Goal: Task Accomplishment & Management: Use online tool/utility

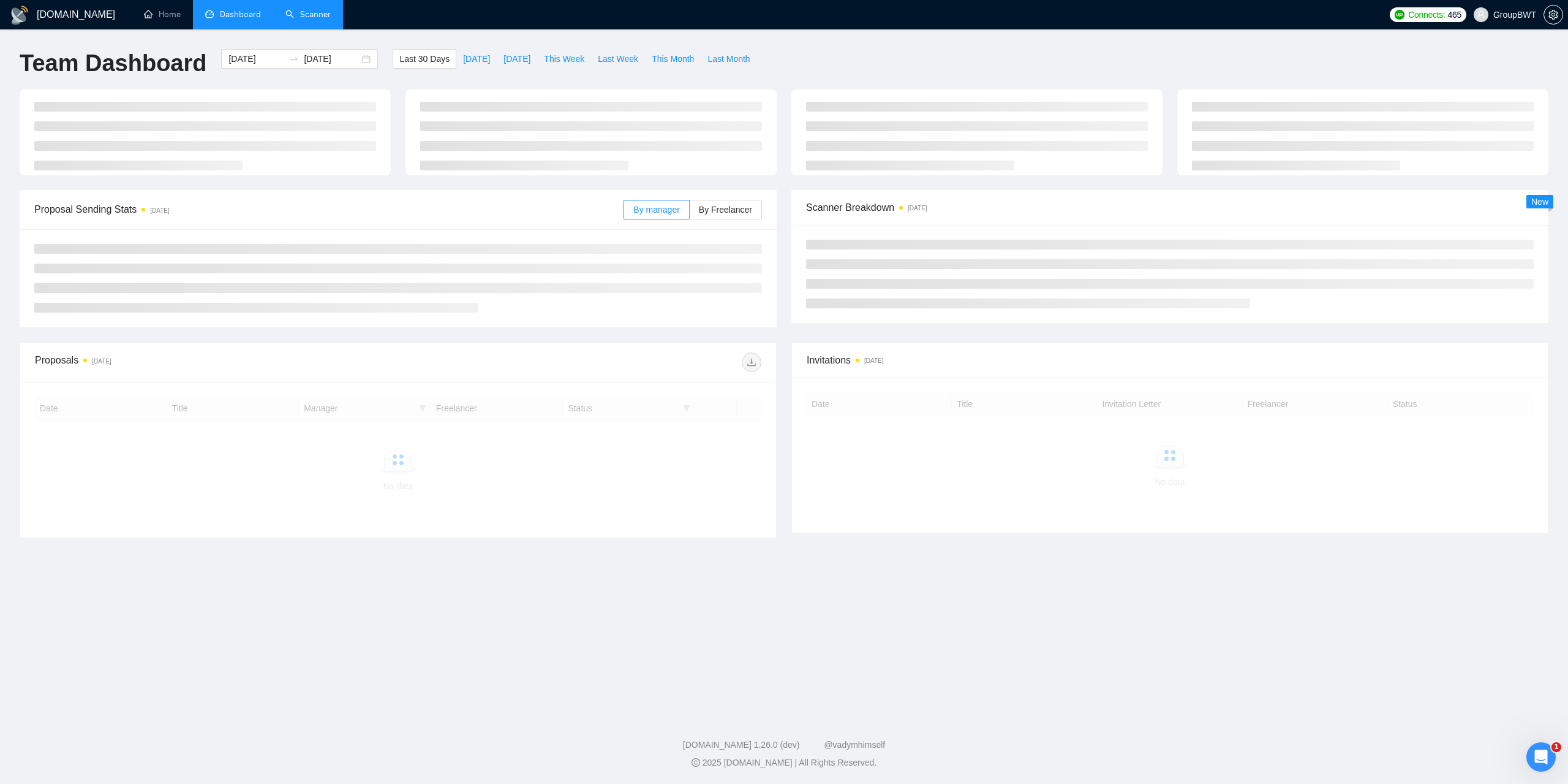
click at [314, 13] on link "Scanner" at bounding box center [308, 15] width 46 height 10
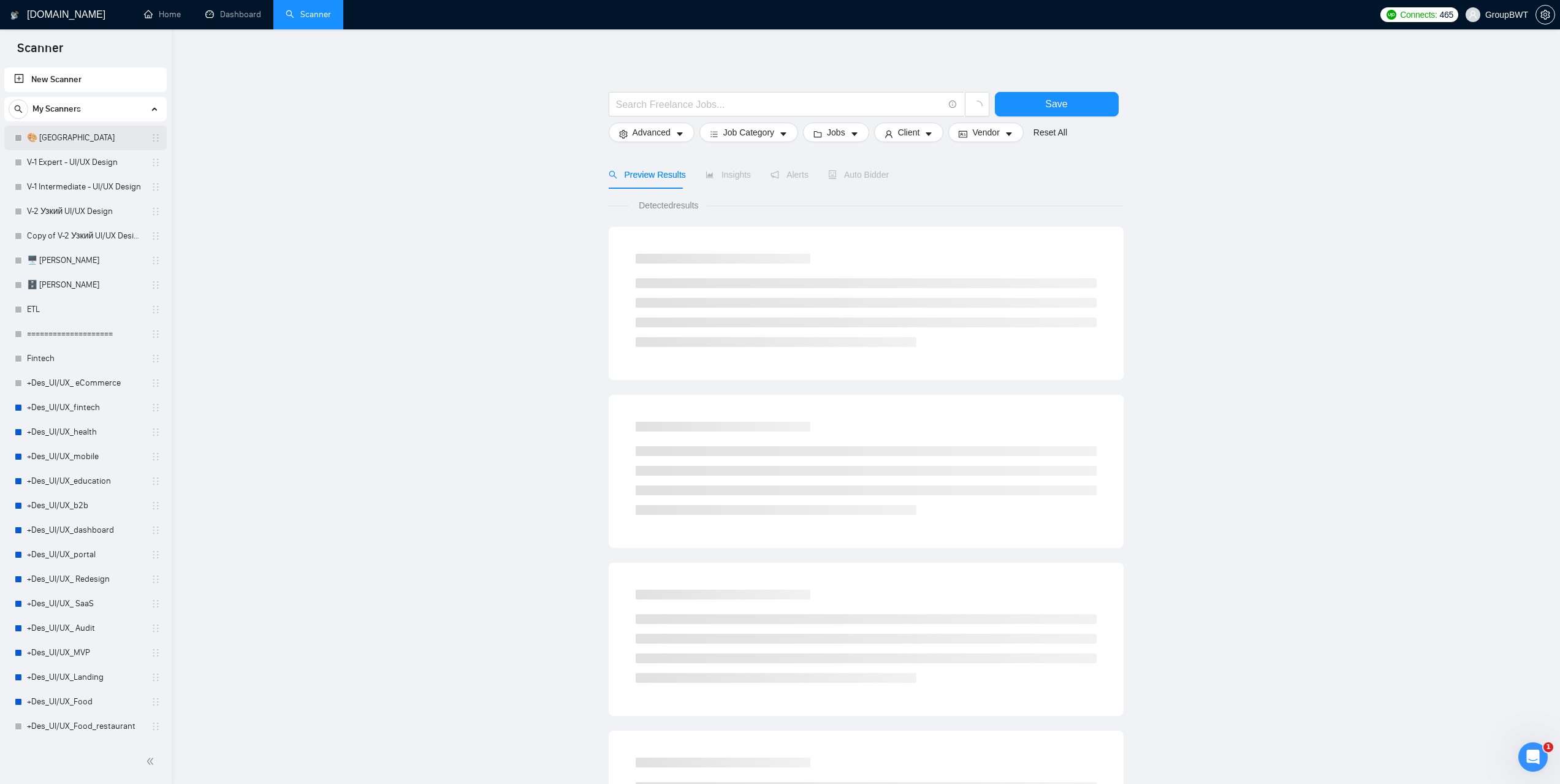
click at [68, 140] on link "🎨 Sofia" at bounding box center [84, 138] width 116 height 24
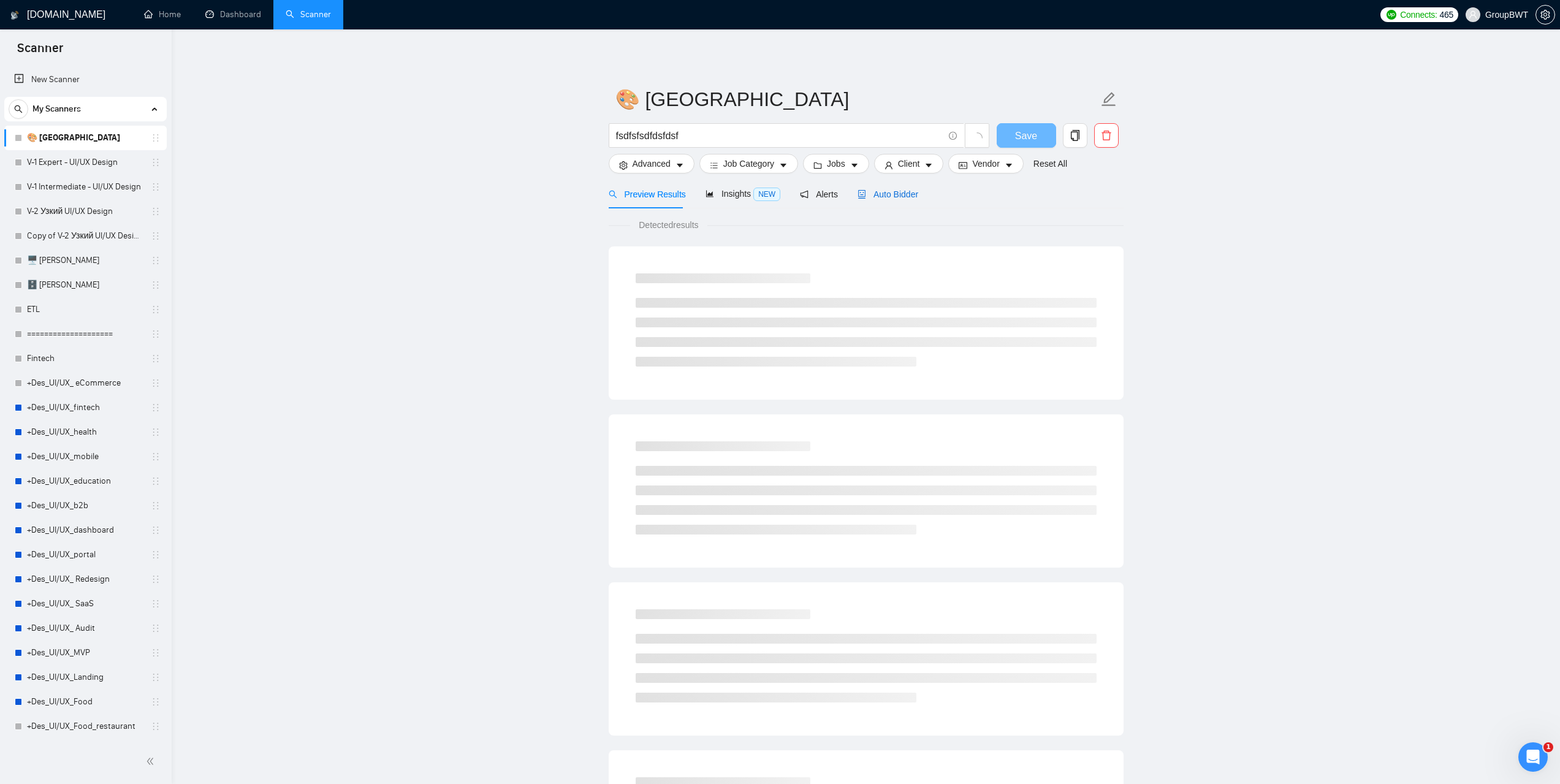
click at [897, 192] on span "Auto Bidder" at bounding box center [888, 194] width 61 height 9
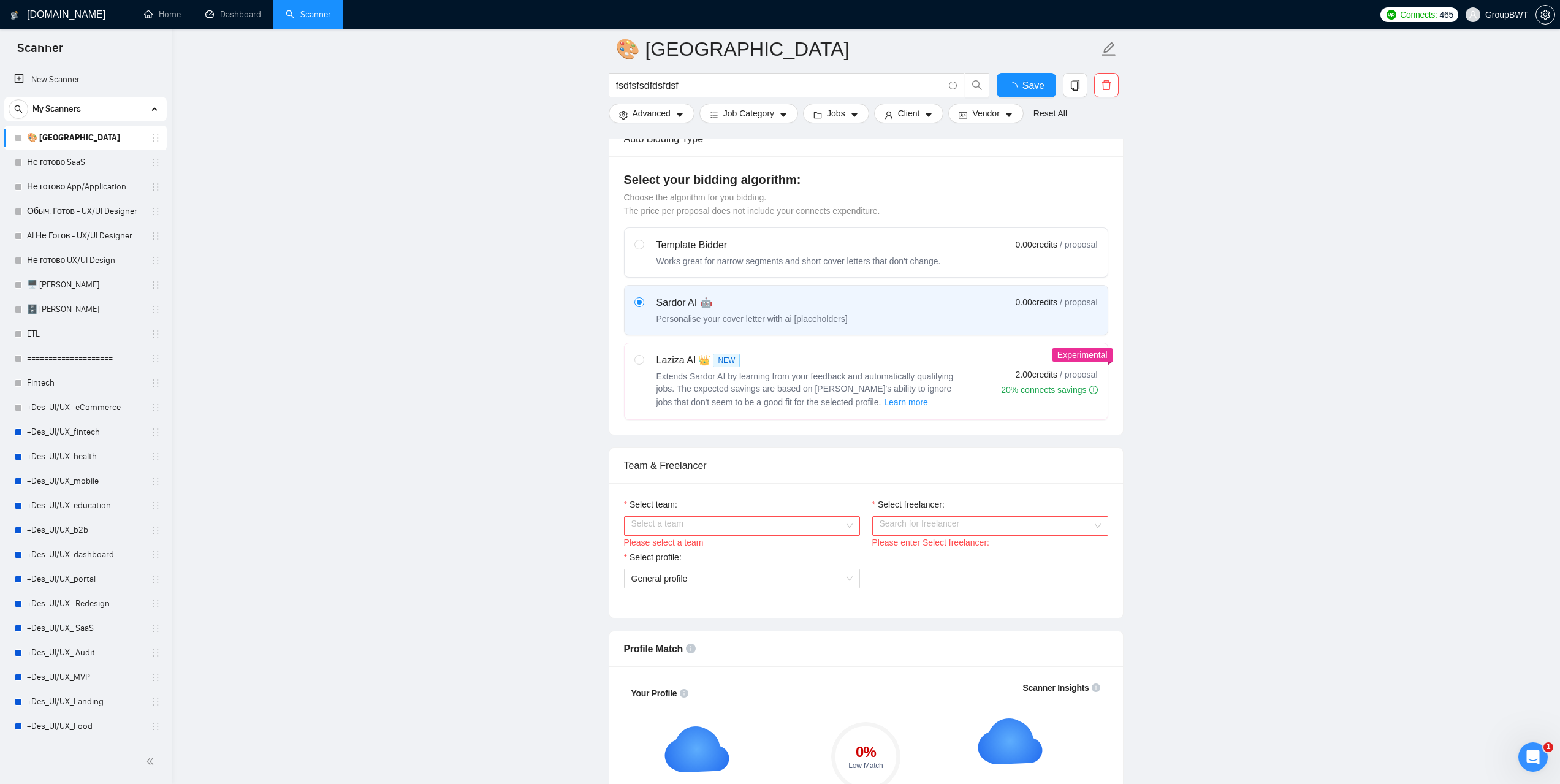
scroll to position [429, 0]
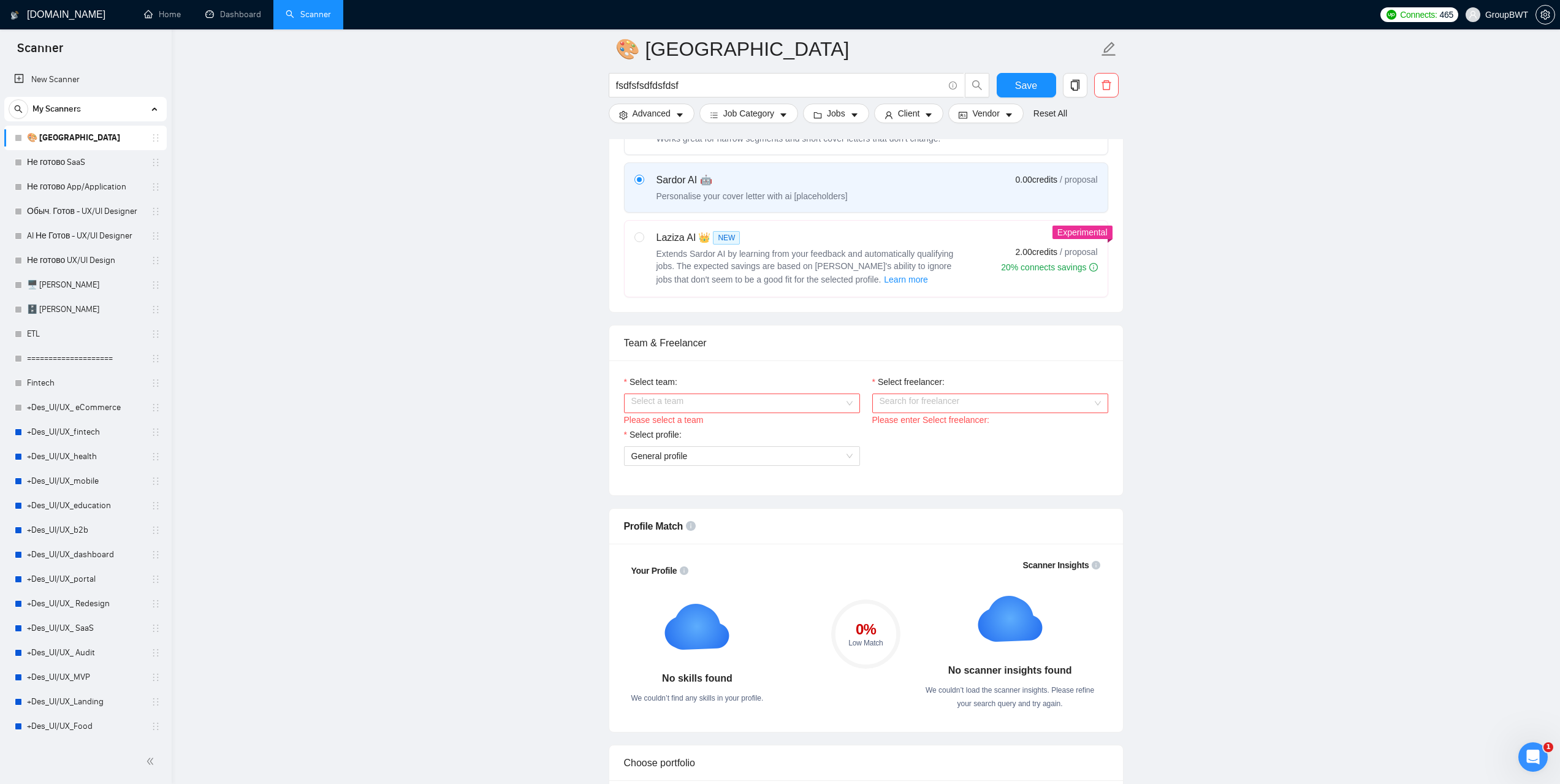
click at [849, 405] on div "Select a team" at bounding box center [742, 403] width 236 height 20
click at [707, 427] on div "BWT Team Data" at bounding box center [741, 427] width 221 height 14
click at [950, 398] on input "Select freelancer:" at bounding box center [986, 403] width 213 height 18
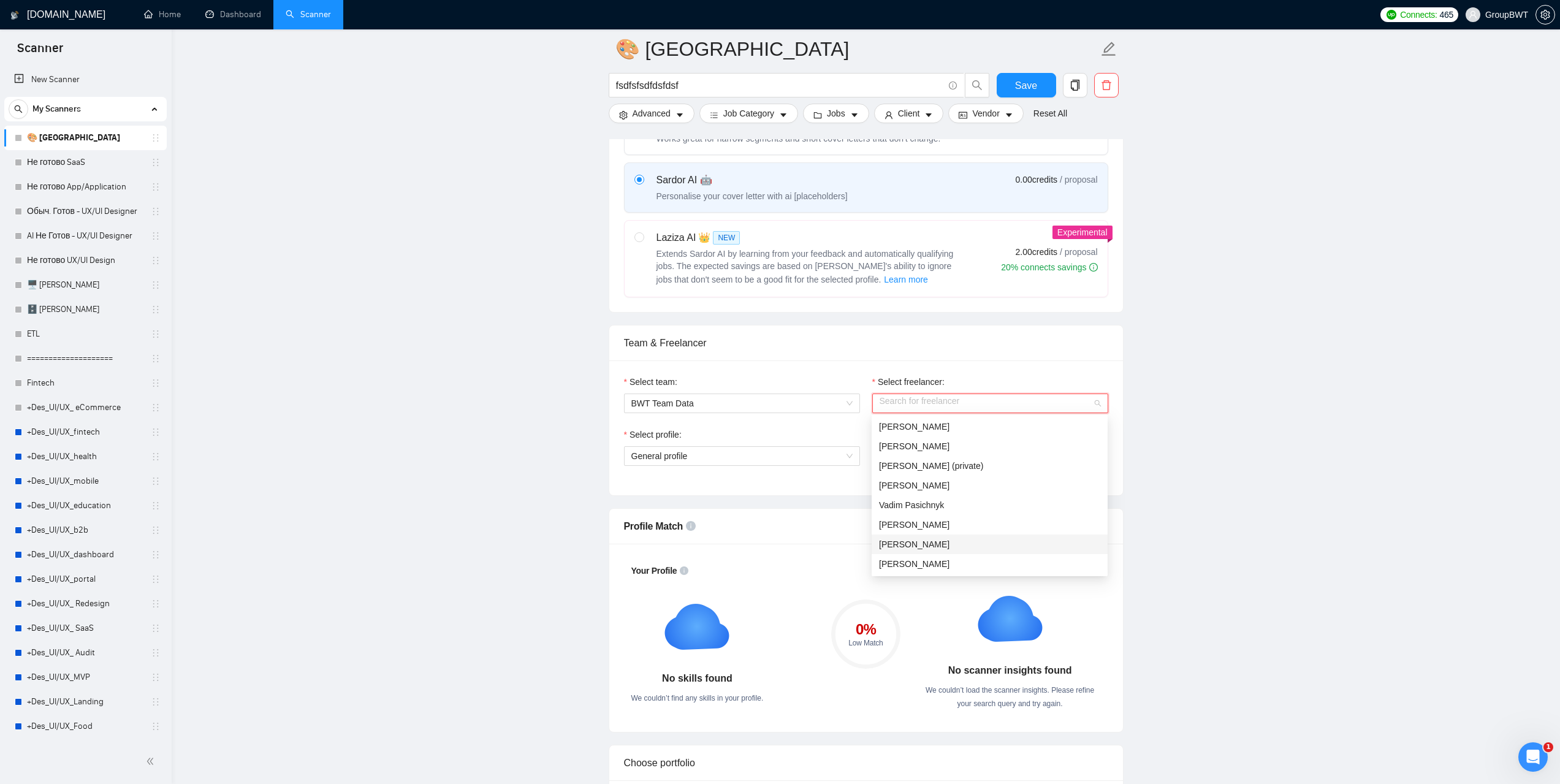
click at [926, 546] on span "Sofiia Katalandze" at bounding box center [914, 544] width 71 height 9
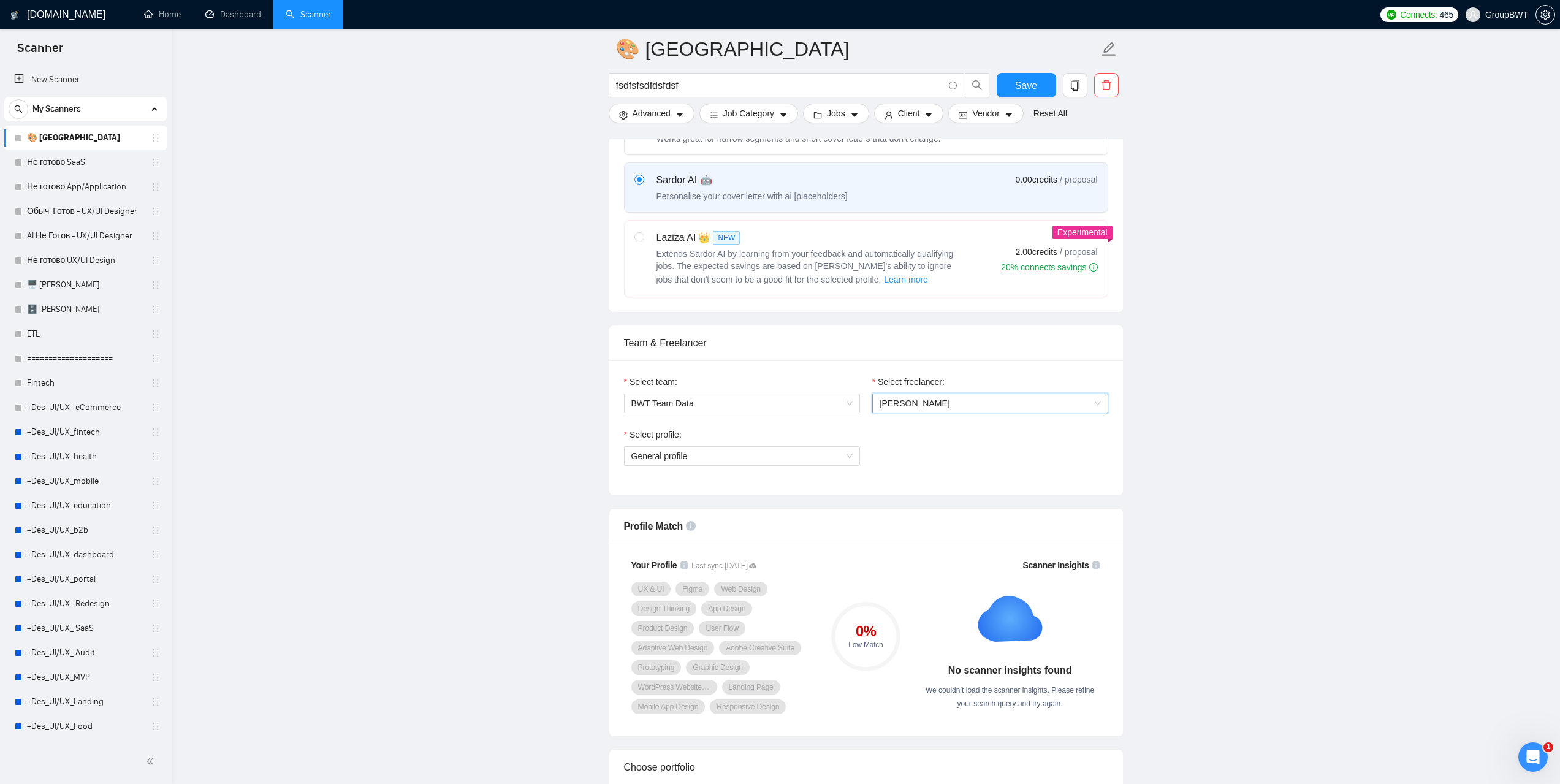
click at [824, 466] on div "Select profile: General profile" at bounding box center [742, 454] width 248 height 52
click at [823, 464] on span "General profile" at bounding box center [742, 455] width 221 height 18
click at [822, 462] on span "General profile" at bounding box center [742, 455] width 221 height 18
click at [237, 15] on link "Dashboard" at bounding box center [233, 15] width 56 height 10
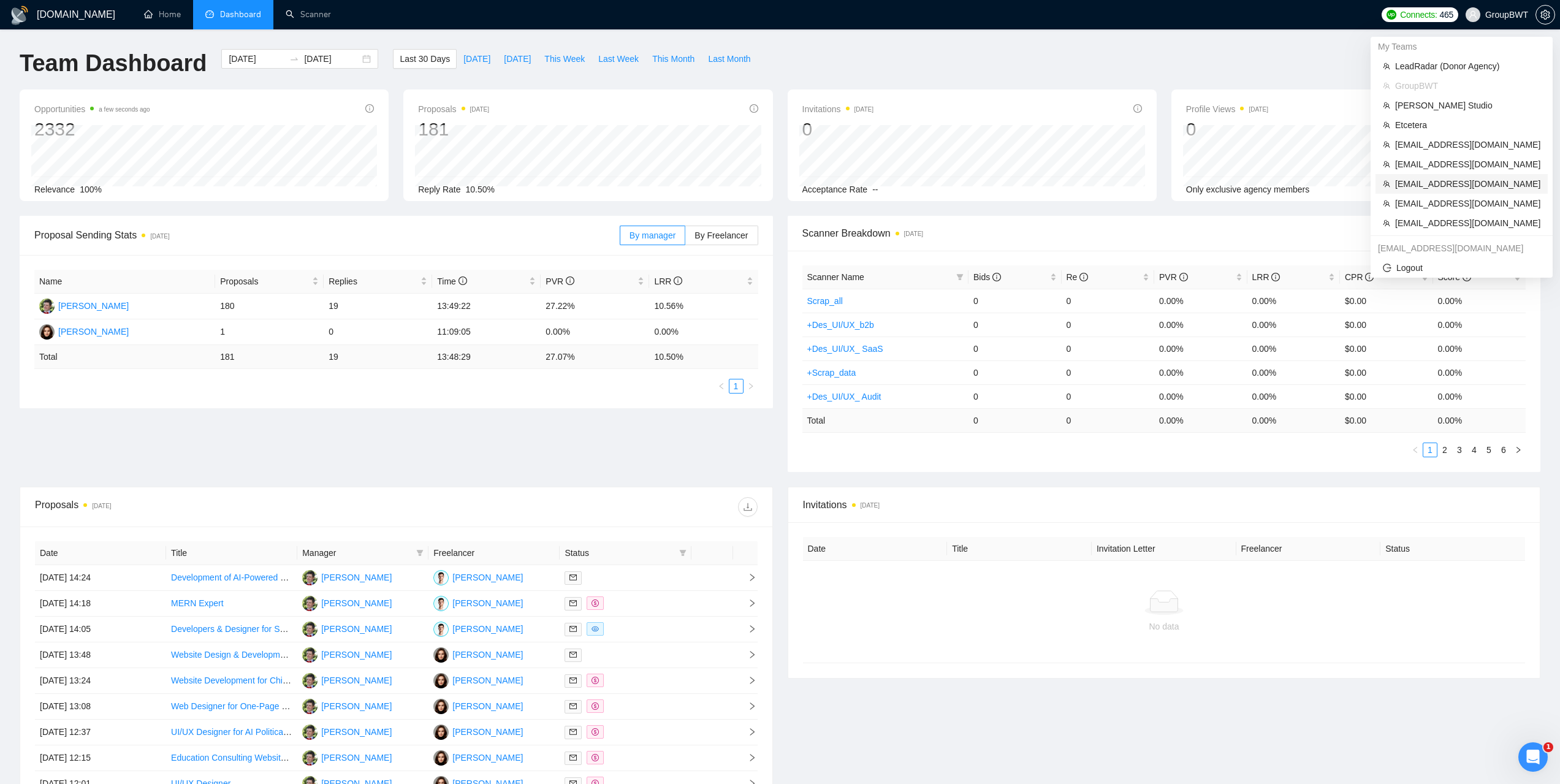
click at [1417, 186] on span "[EMAIL_ADDRESS][DOMAIN_NAME]" at bounding box center [1468, 184] width 145 height 14
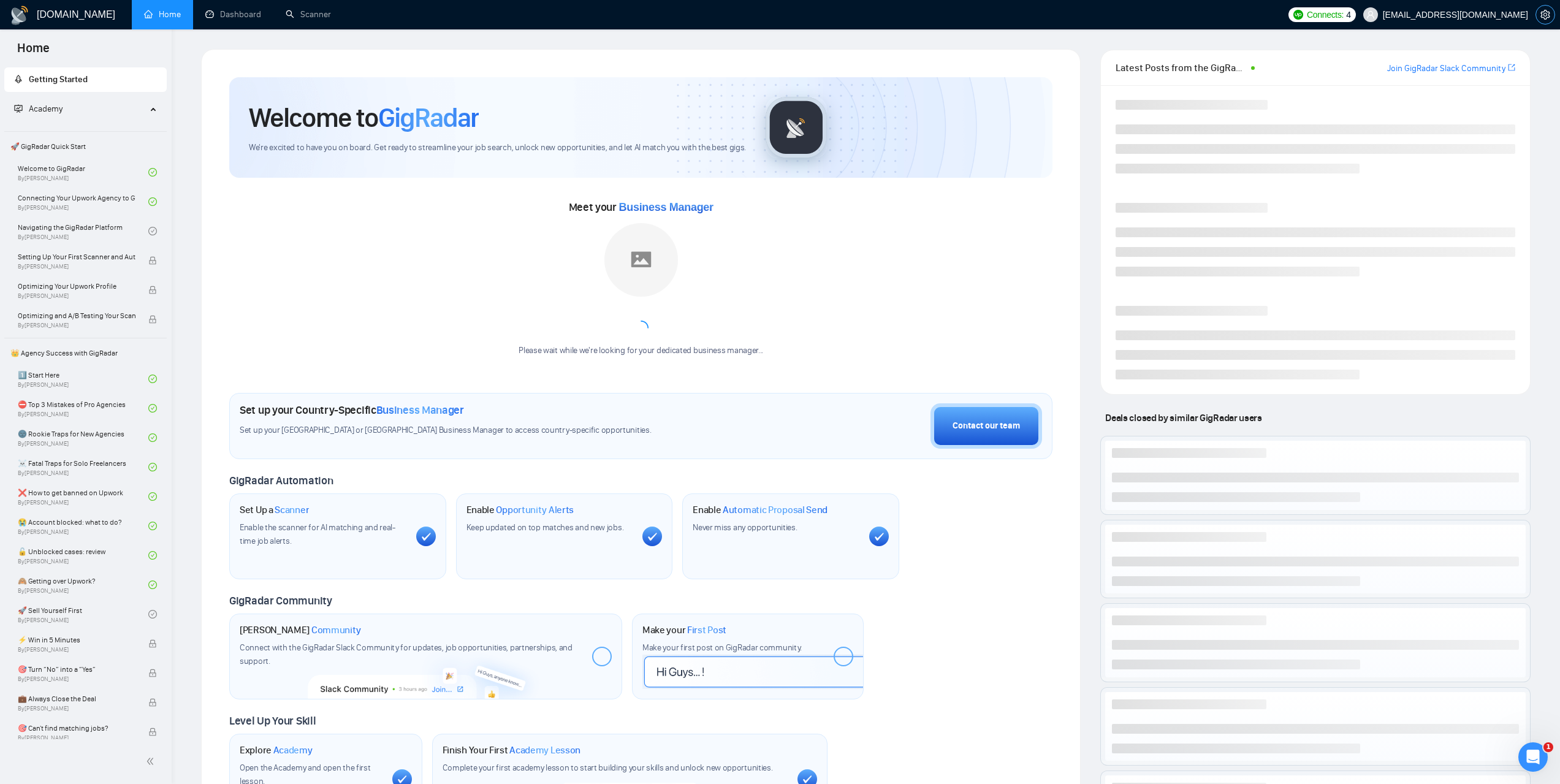
click at [1546, 15] on icon "setting" at bounding box center [1545, 14] width 9 height 9
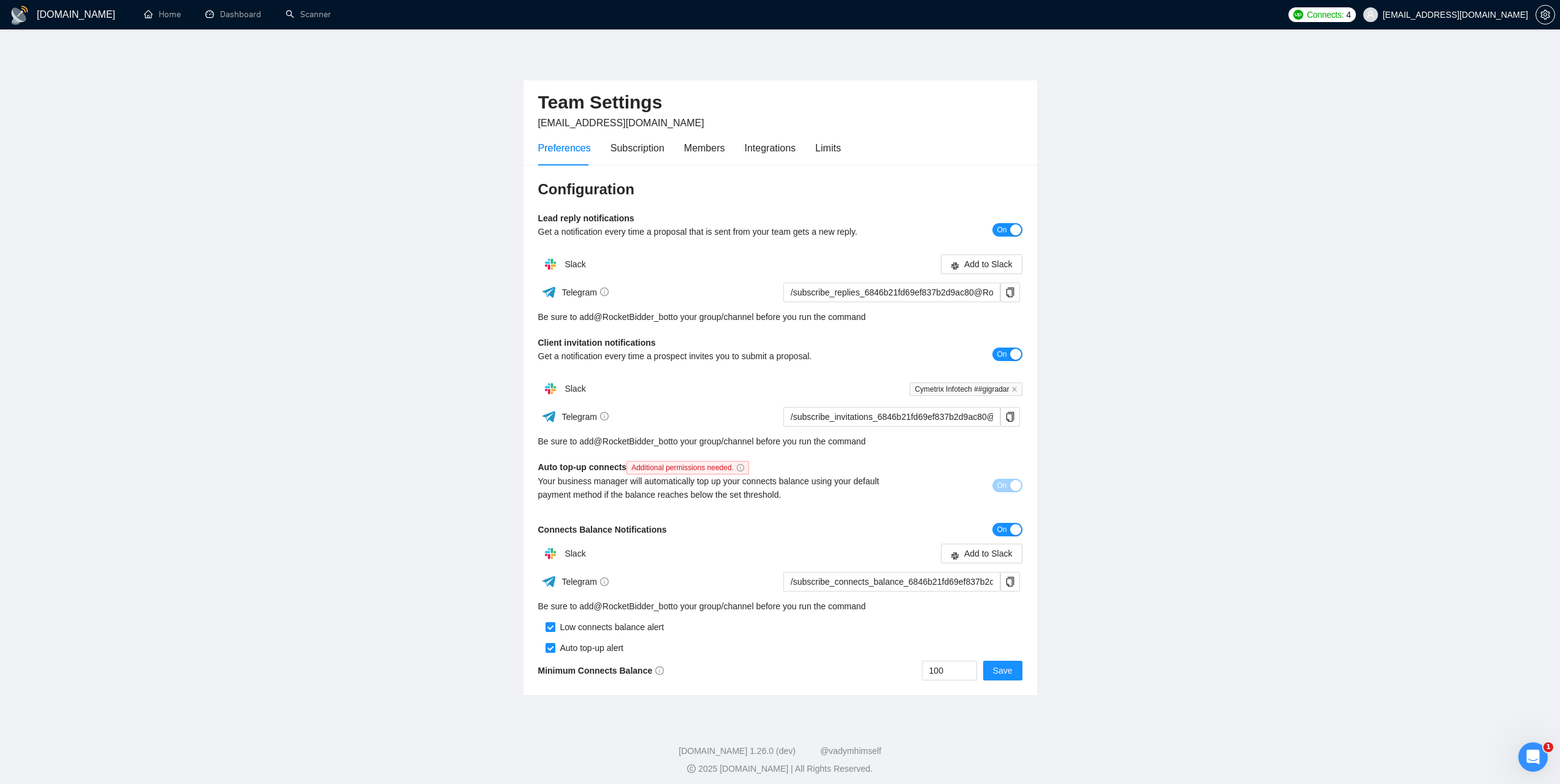
click at [1247, 404] on main "Team Settings sandip@cymetrixsoft.com Preferences Subscription Members Integrat…" at bounding box center [780, 372] width 1521 height 646
click at [249, 20] on link "Dashboard" at bounding box center [233, 15] width 56 height 10
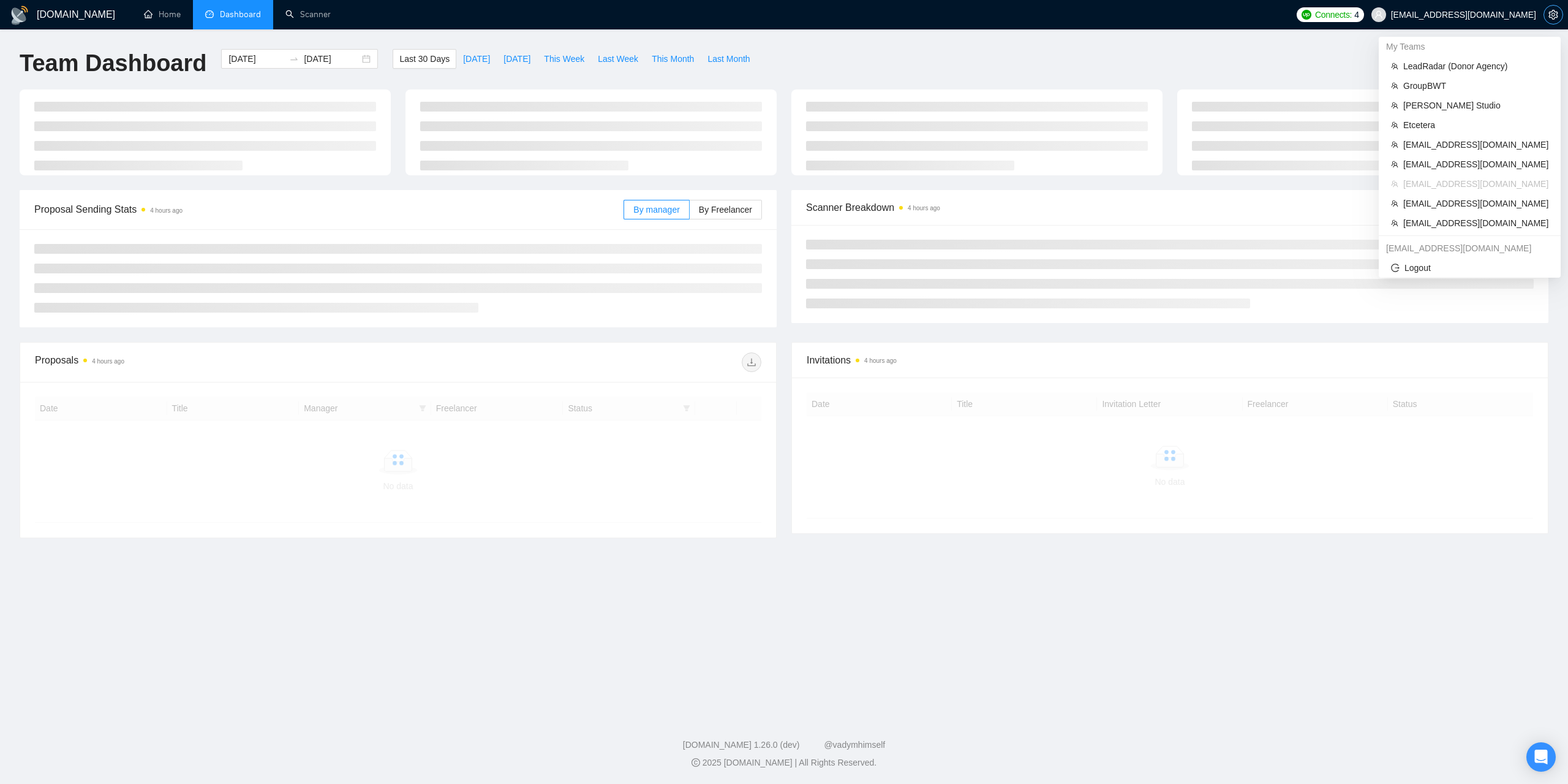
click at [1549, 16] on icon "setting" at bounding box center [1553, 14] width 9 height 9
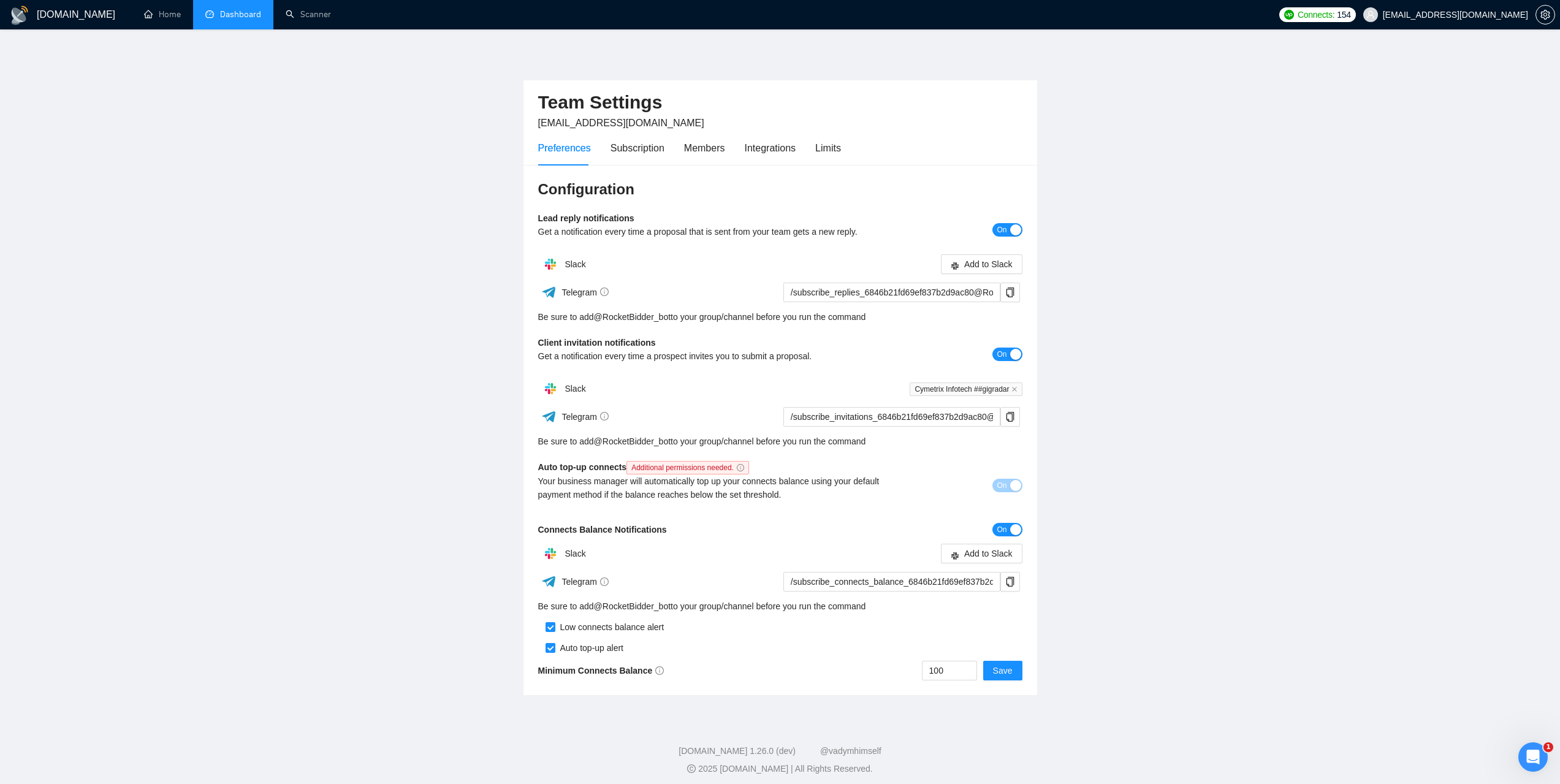
click at [214, 14] on link "Dashboard" at bounding box center [233, 15] width 56 height 10
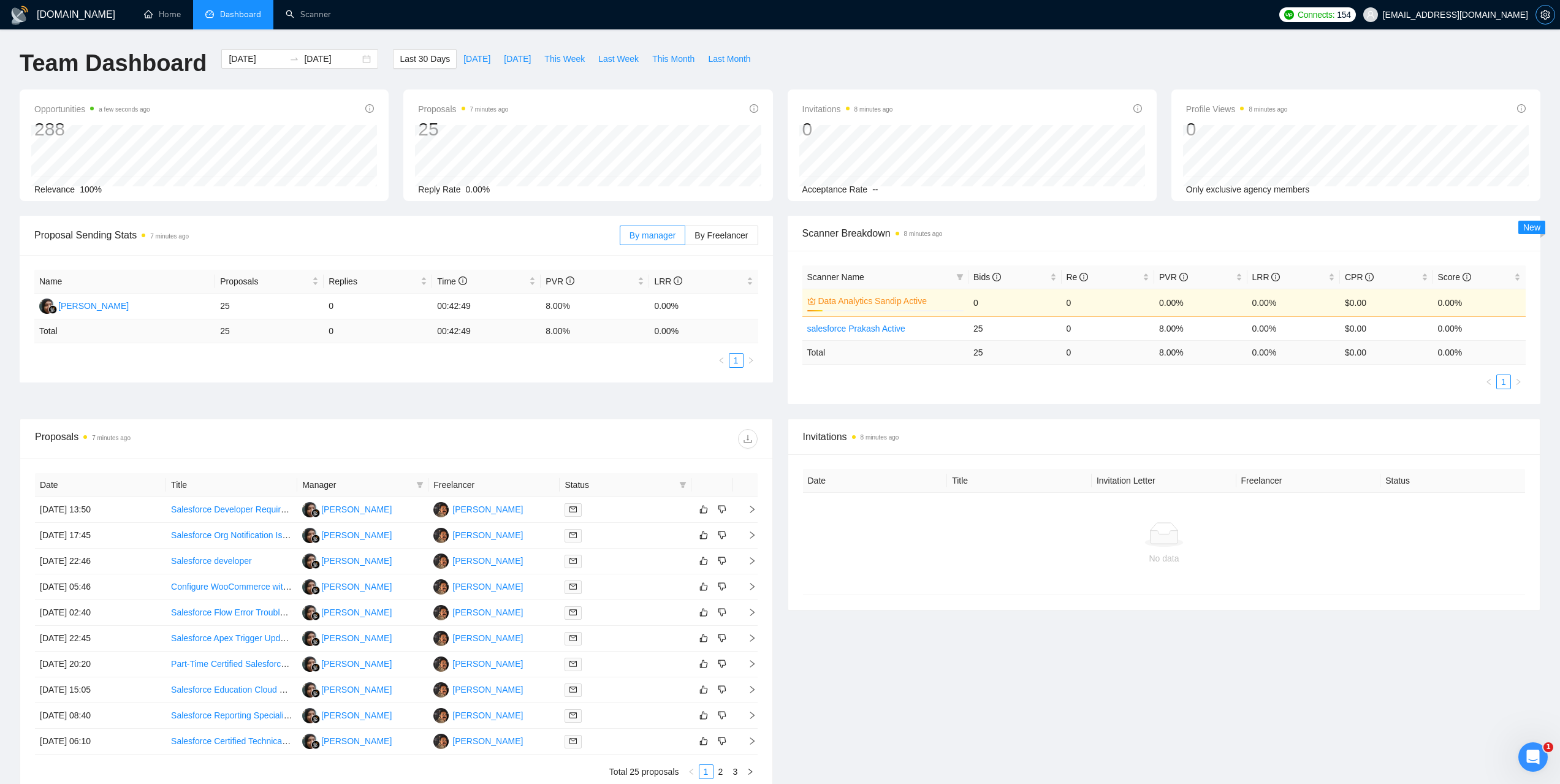
click at [1538, 14] on span "setting" at bounding box center [1545, 14] width 18 height 9
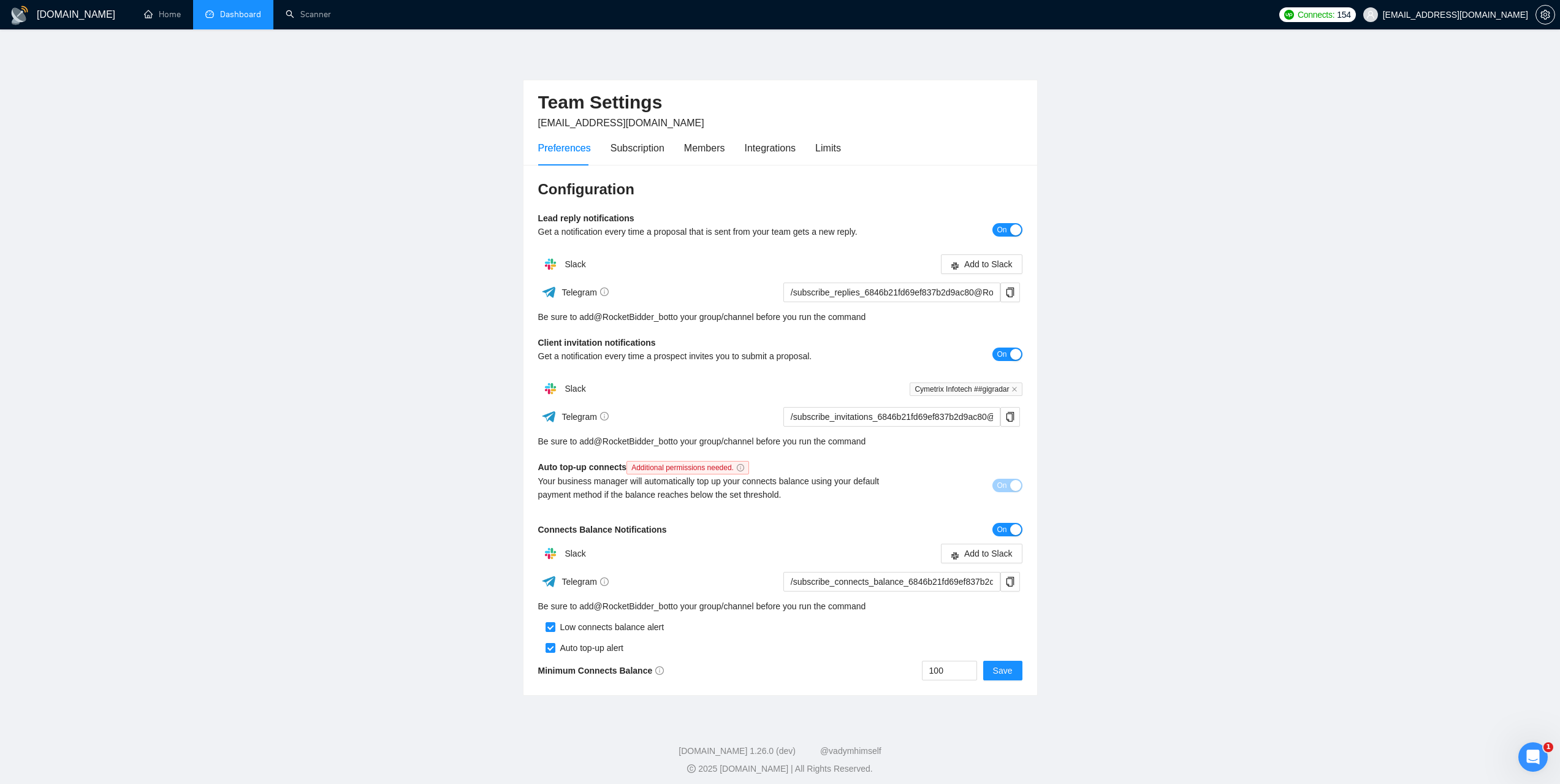
click at [255, 18] on link "Dashboard" at bounding box center [233, 15] width 56 height 10
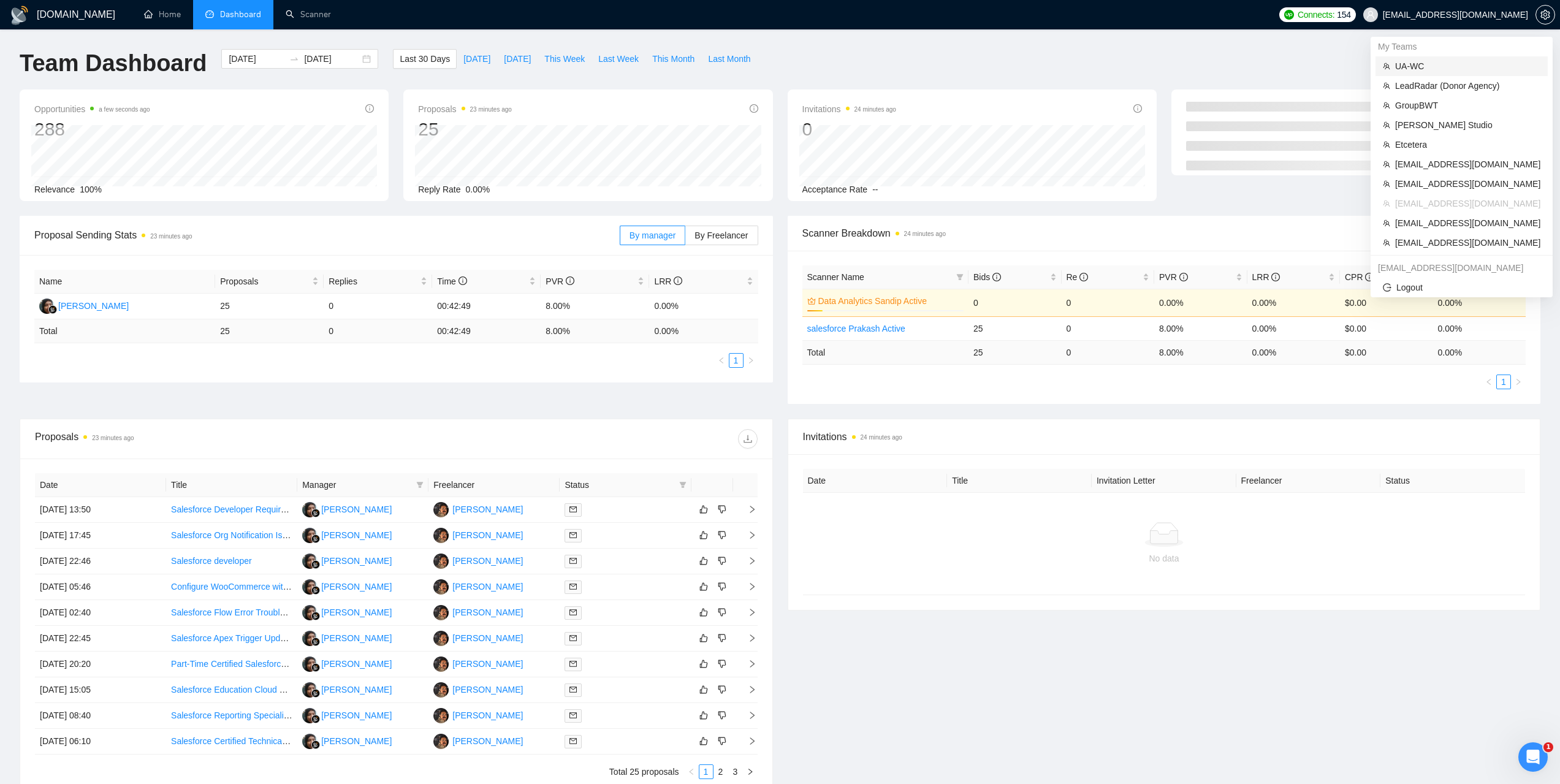
click at [1421, 61] on span "UA-WC" at bounding box center [1468, 66] width 145 height 14
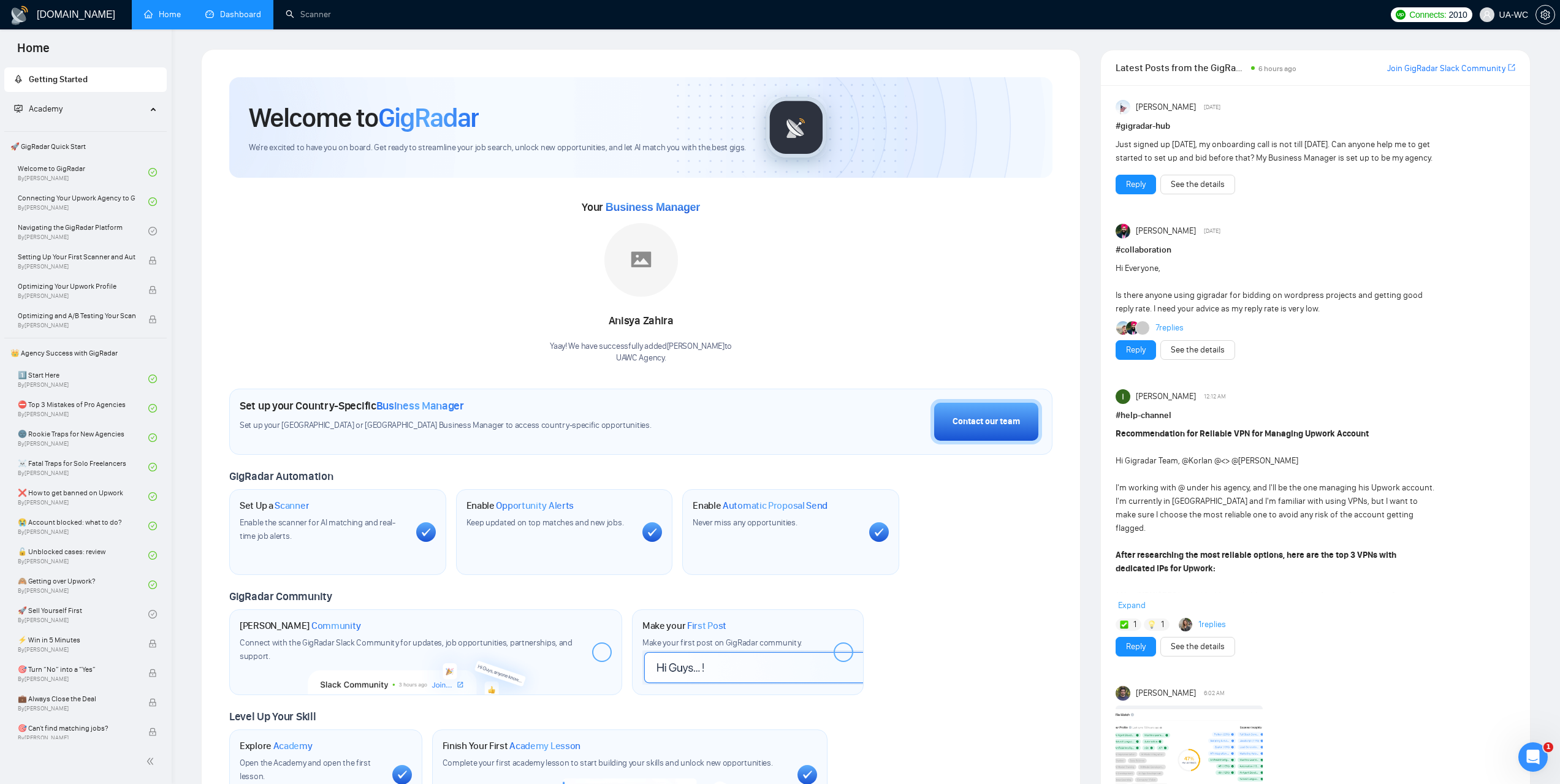
click at [254, 11] on link "Dashboard" at bounding box center [233, 15] width 56 height 10
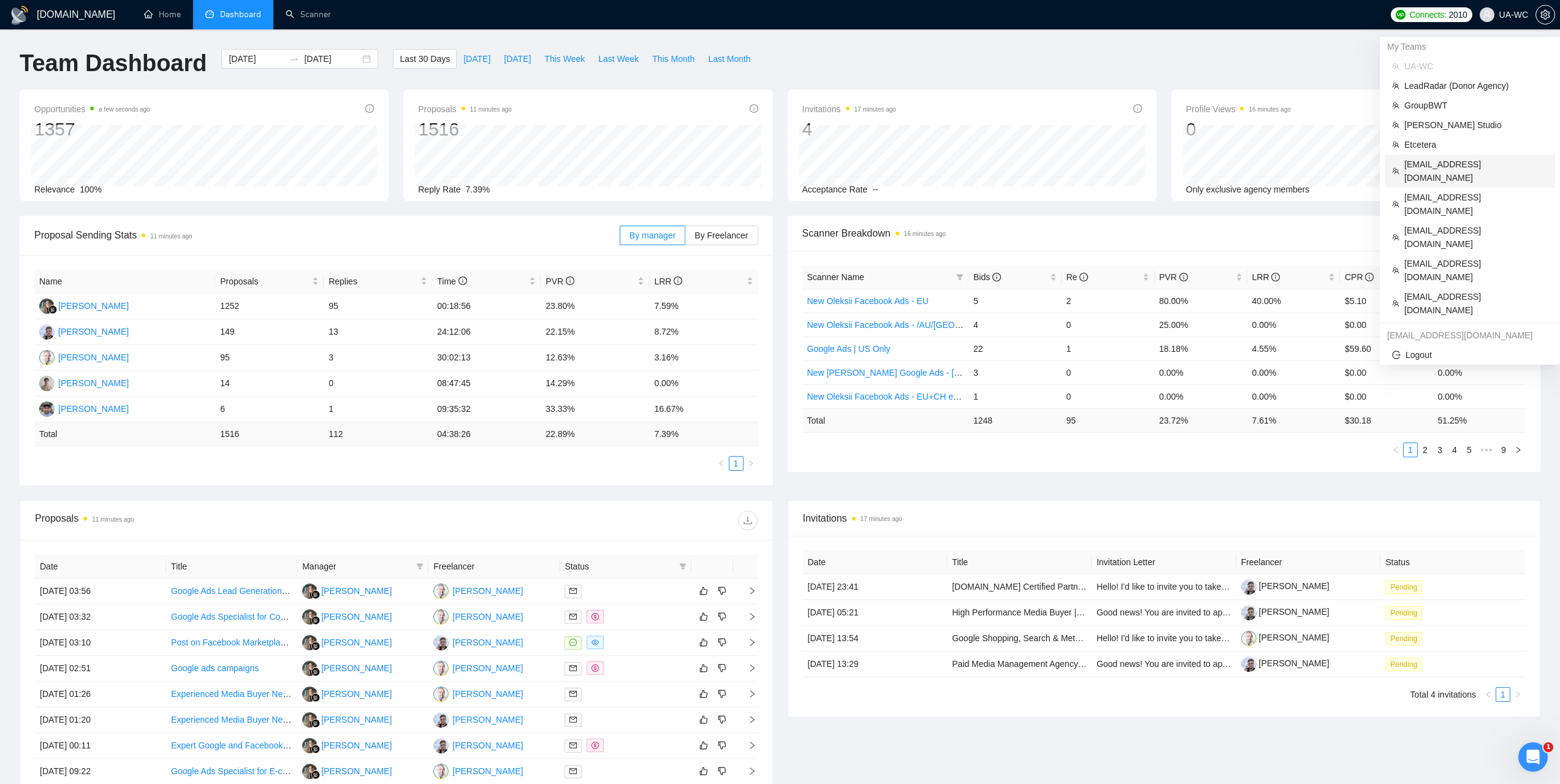
click at [1428, 160] on span "[EMAIL_ADDRESS][DOMAIN_NAME]" at bounding box center [1476, 170] width 144 height 27
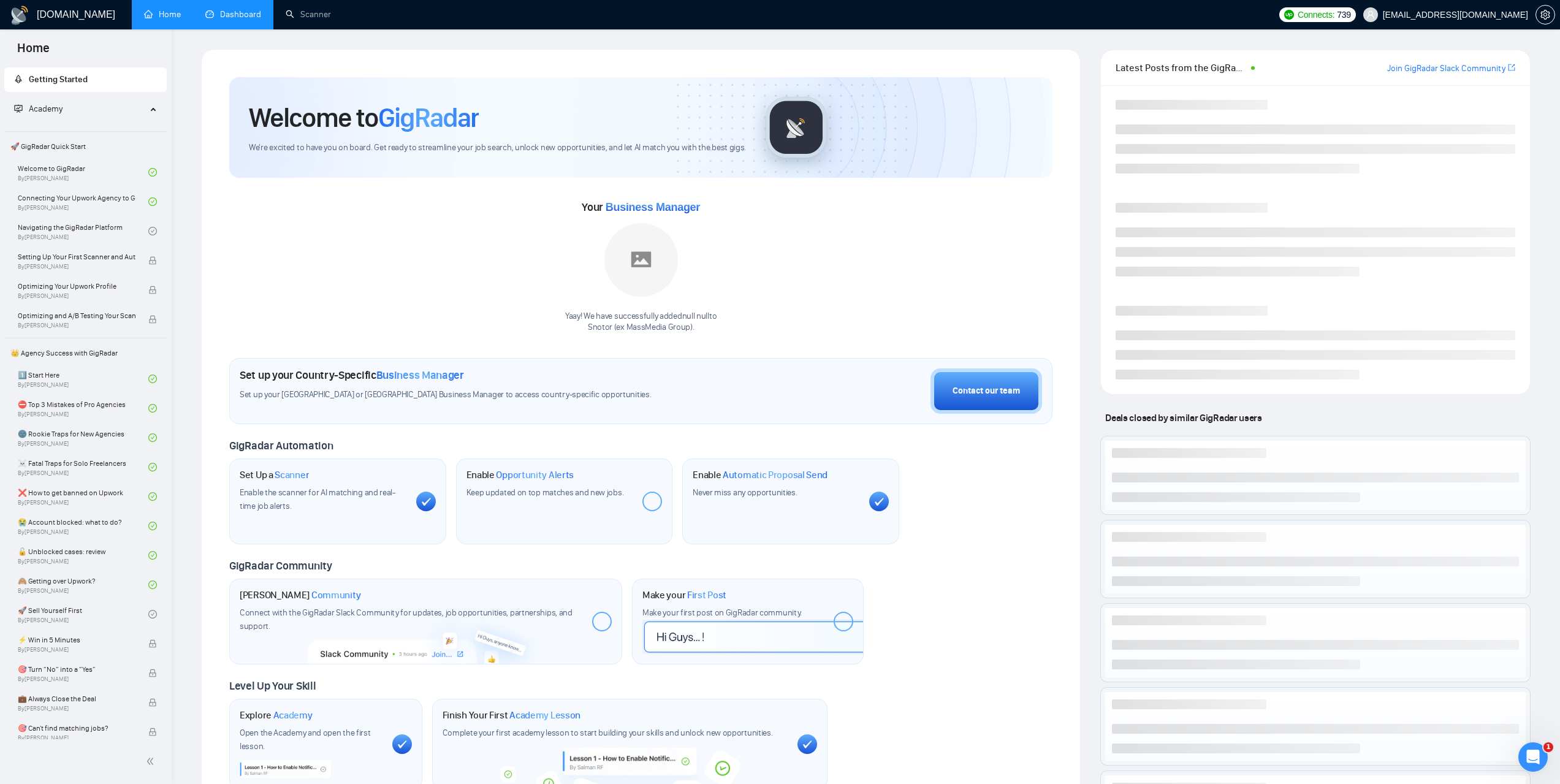
click at [255, 12] on link "Dashboard" at bounding box center [233, 15] width 56 height 10
